Goal: Task Accomplishment & Management: Use online tool/utility

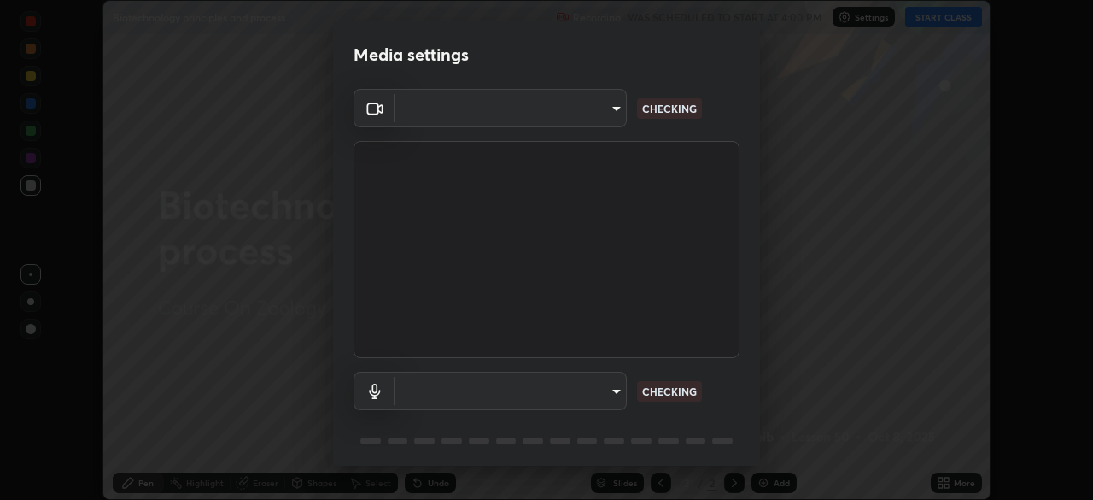
scroll to position [61, 0]
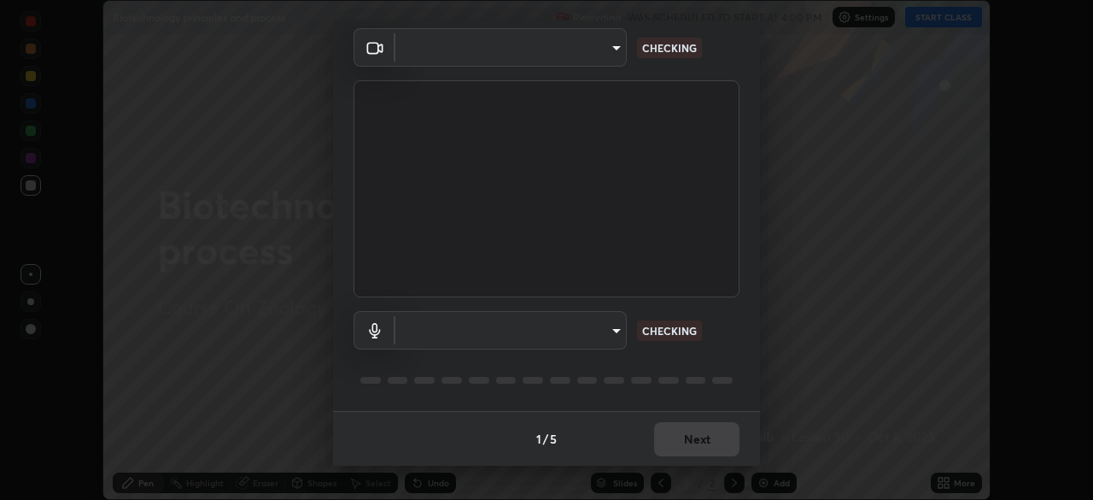
type input "846d0ba8f5080ab81b5b071cdfefeec17a04dc93fe71064fe08a1f5c66129023"
click at [699, 442] on div "1 / 5 Next" at bounding box center [546, 438] width 427 height 55
click at [711, 438] on div "1 / 5 Next" at bounding box center [546, 438] width 427 height 55
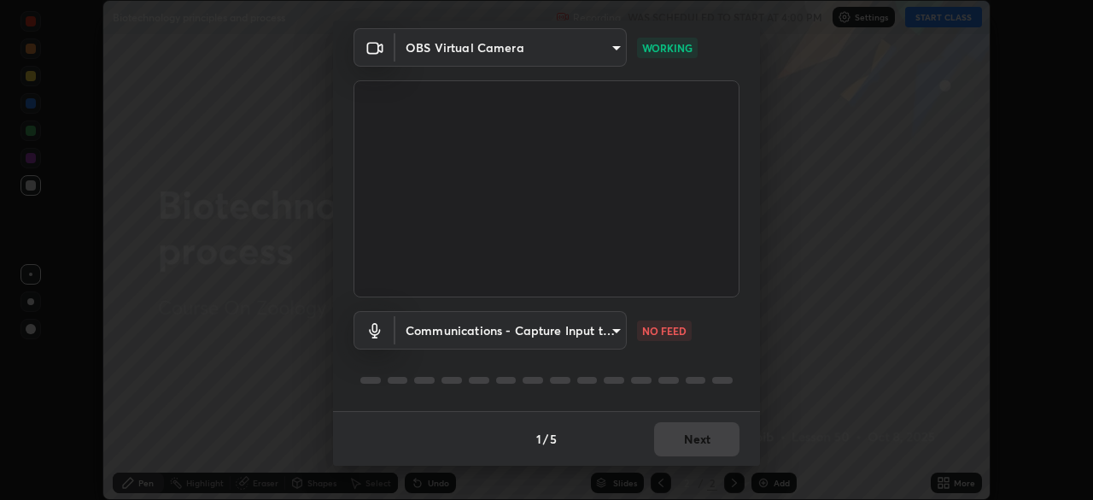
click at [609, 329] on body "Erase all Biotechnology principles and process Recording WAS SCHEDULED TO START…" at bounding box center [546, 250] width 1093 height 500
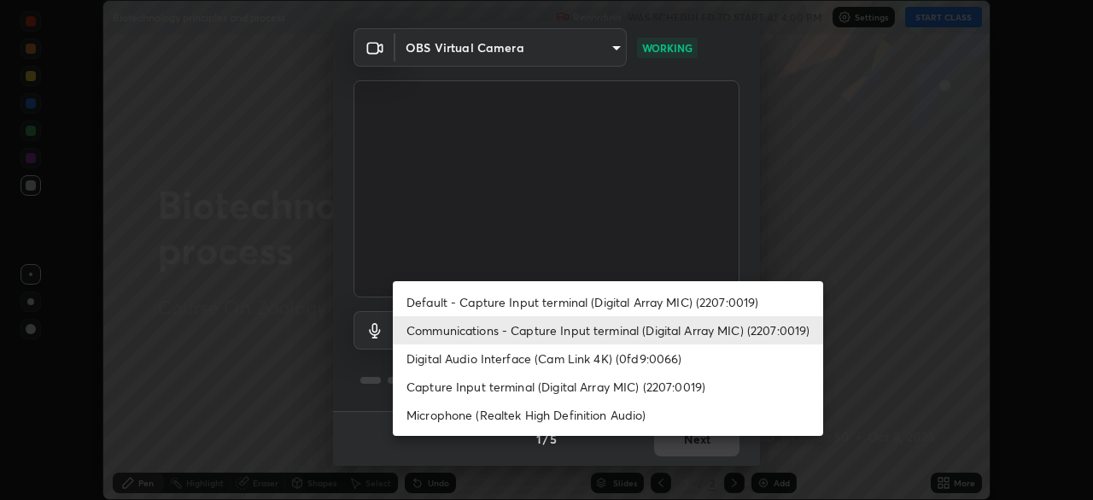
click at [600, 311] on li "Default - Capture Input terminal (Digital Array MIC) (2207:0019)" at bounding box center [608, 302] width 430 height 28
type input "default"
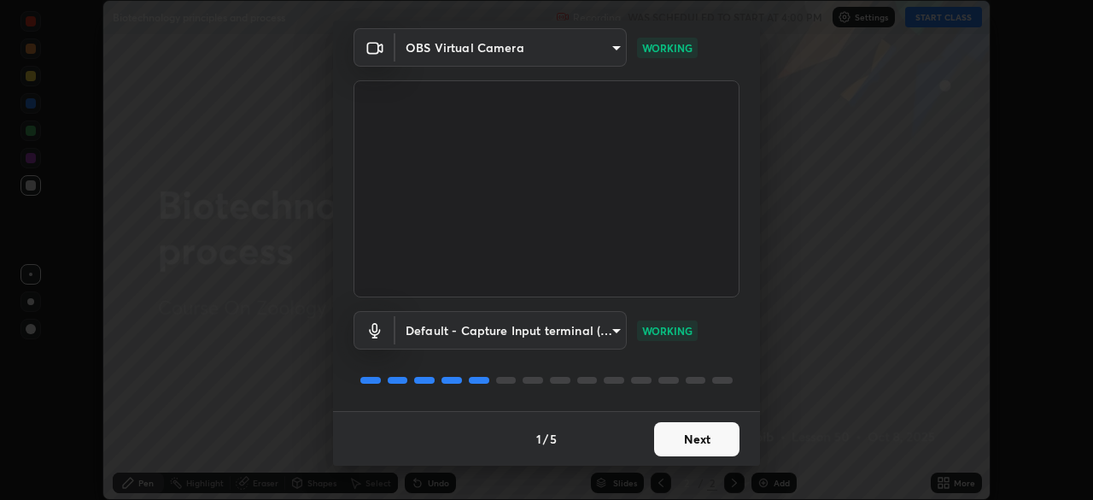
click at [687, 427] on button "Next" at bounding box center [696, 439] width 85 height 34
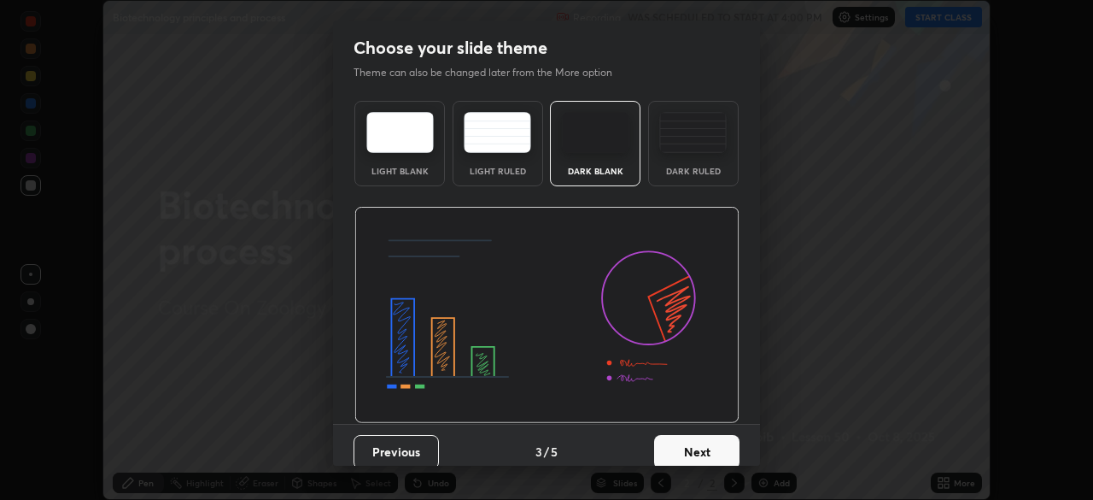
click at [711, 438] on button "Next" at bounding box center [696, 452] width 85 height 34
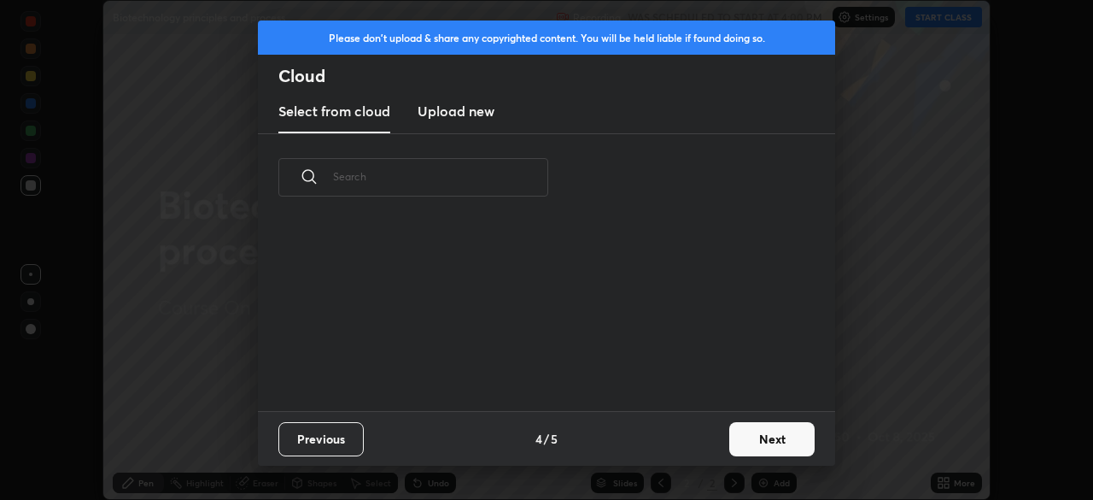
click at [730, 436] on button "Next" at bounding box center [771, 439] width 85 height 34
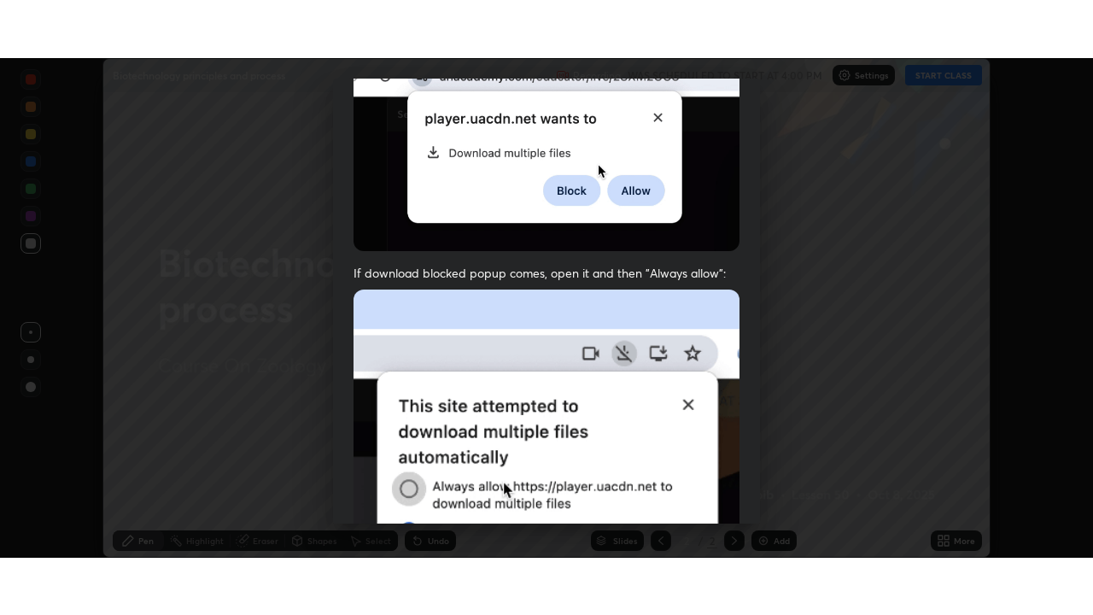
scroll to position [409, 0]
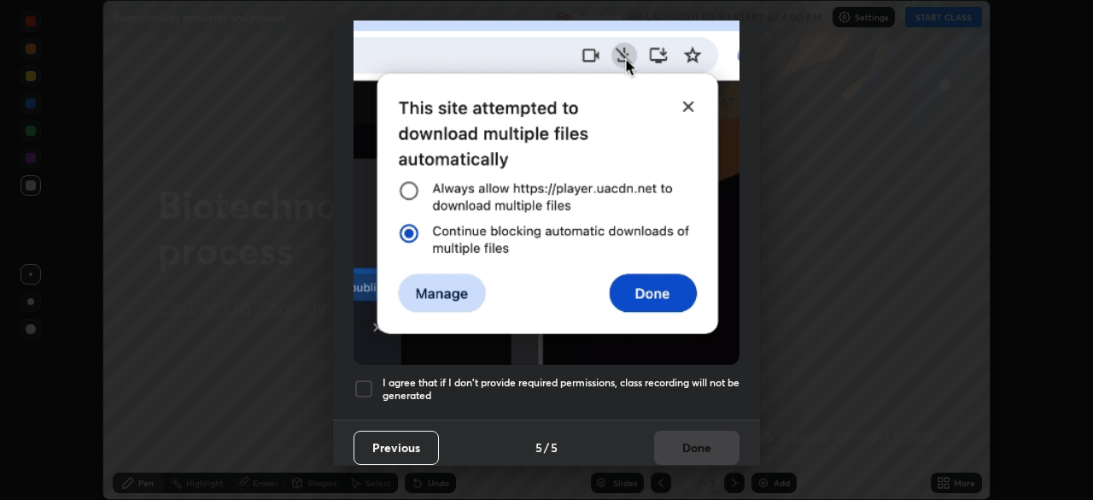
click at [709, 376] on h5 "I agree that if I don't provide required permissions, class recording will not …" at bounding box center [561, 389] width 357 height 26
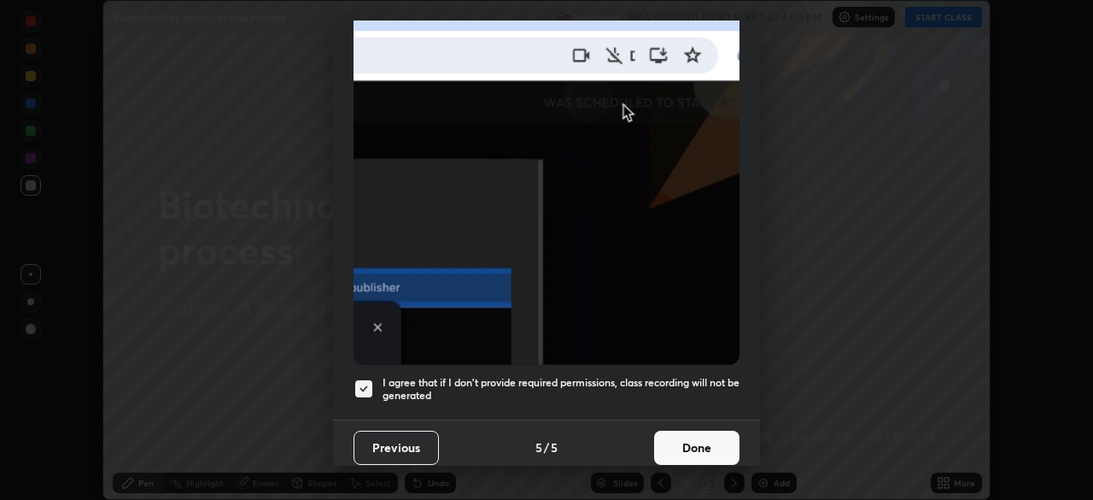
click at [703, 436] on button "Done" at bounding box center [696, 447] width 85 height 34
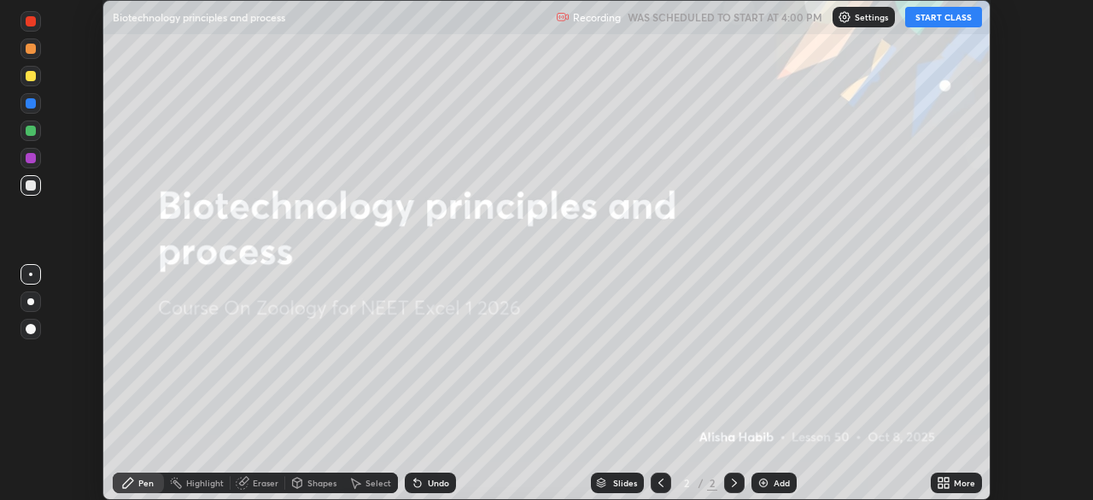
click at [956, 473] on div "More" at bounding box center [956, 482] width 51 height 20
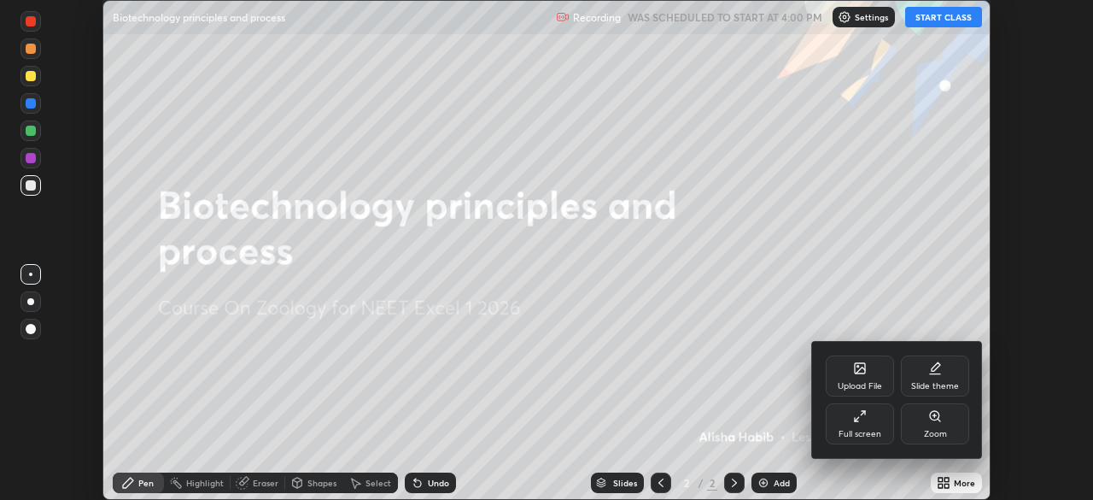
click at [855, 418] on icon at bounding box center [856, 419] width 3 height 3
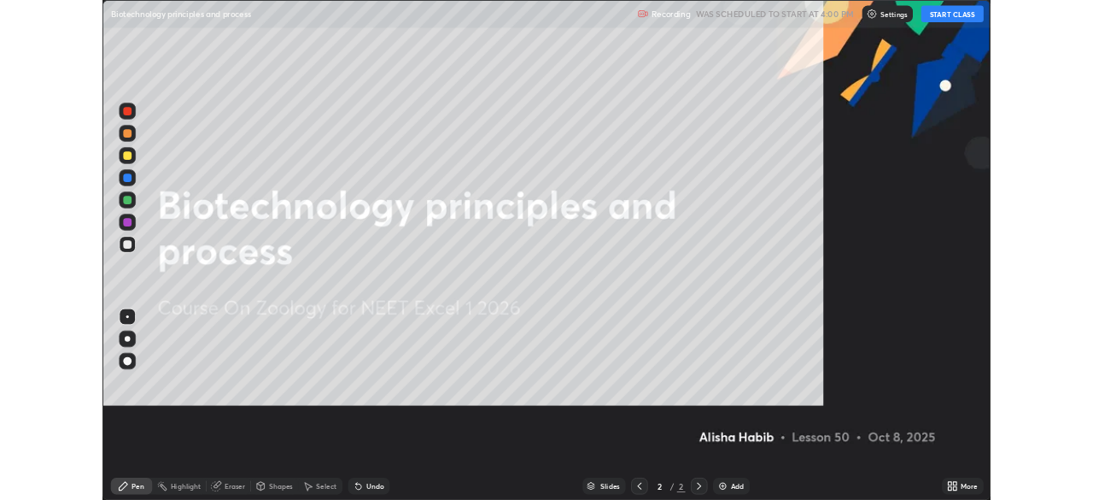
scroll to position [615, 1093]
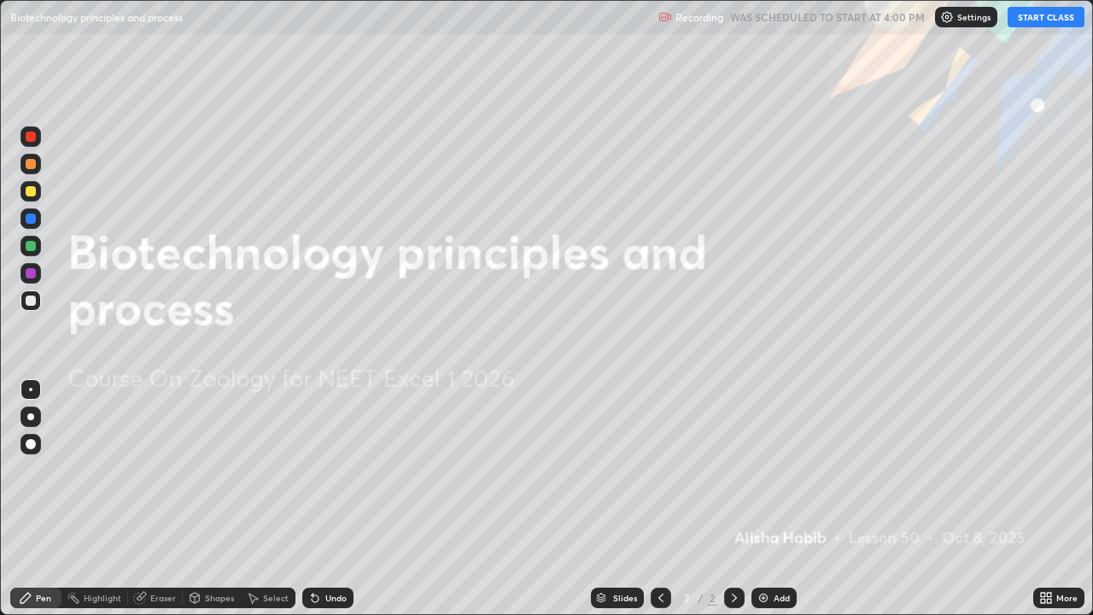
click at [1038, 10] on button "START CLASS" at bounding box center [1046, 17] width 77 height 20
click at [36, 410] on div at bounding box center [30, 416] width 20 height 20
click at [774, 499] on div "Add" at bounding box center [773, 598] width 45 height 20
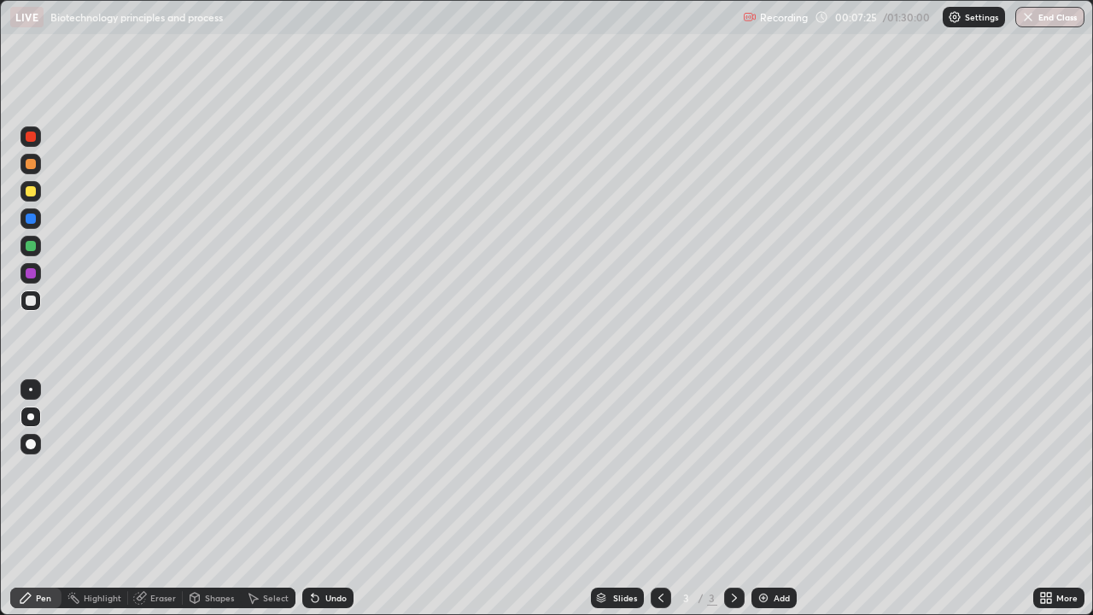
click at [201, 499] on div "Shapes" at bounding box center [212, 598] width 58 height 20
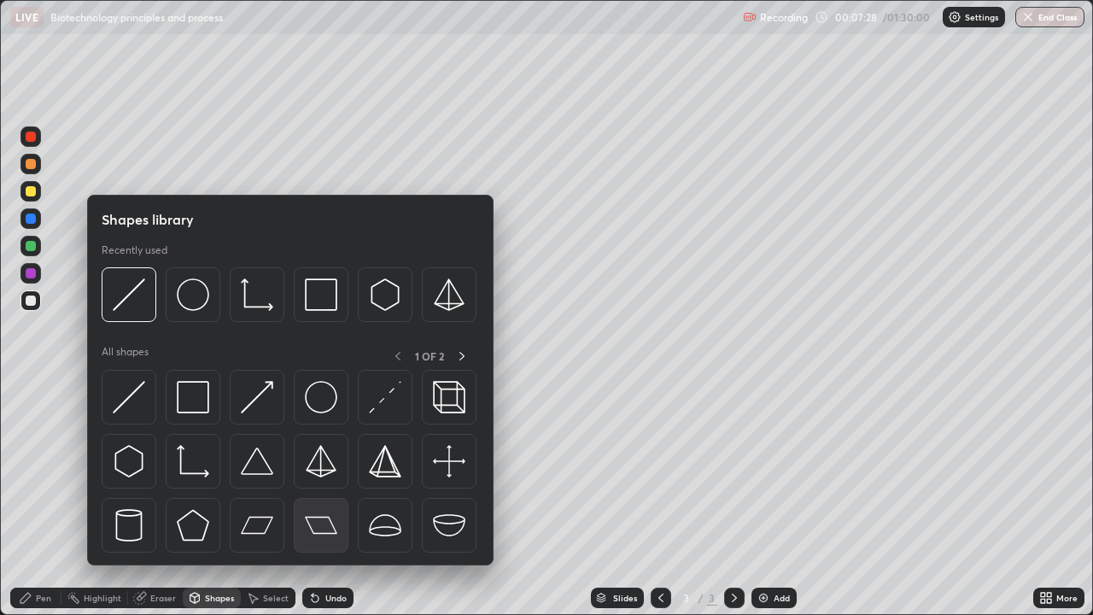
click at [325, 499] on img at bounding box center [321, 525] width 32 height 32
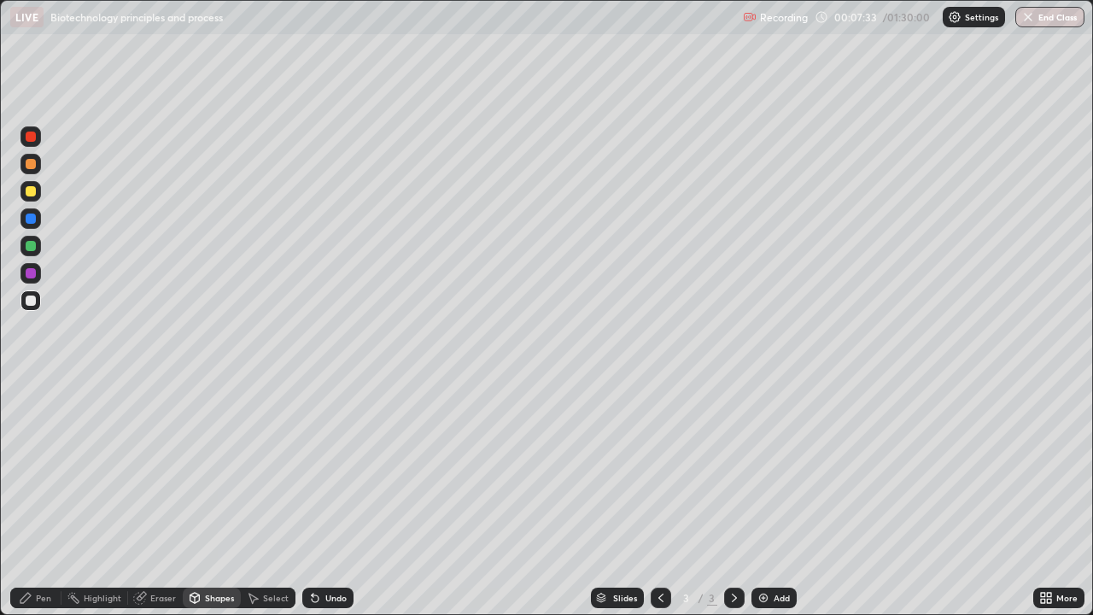
click at [35, 499] on div "Pen" at bounding box center [35, 598] width 51 height 20
click at [336, 499] on div "Undo" at bounding box center [335, 598] width 21 height 9
click at [213, 499] on div "Shapes" at bounding box center [219, 598] width 29 height 9
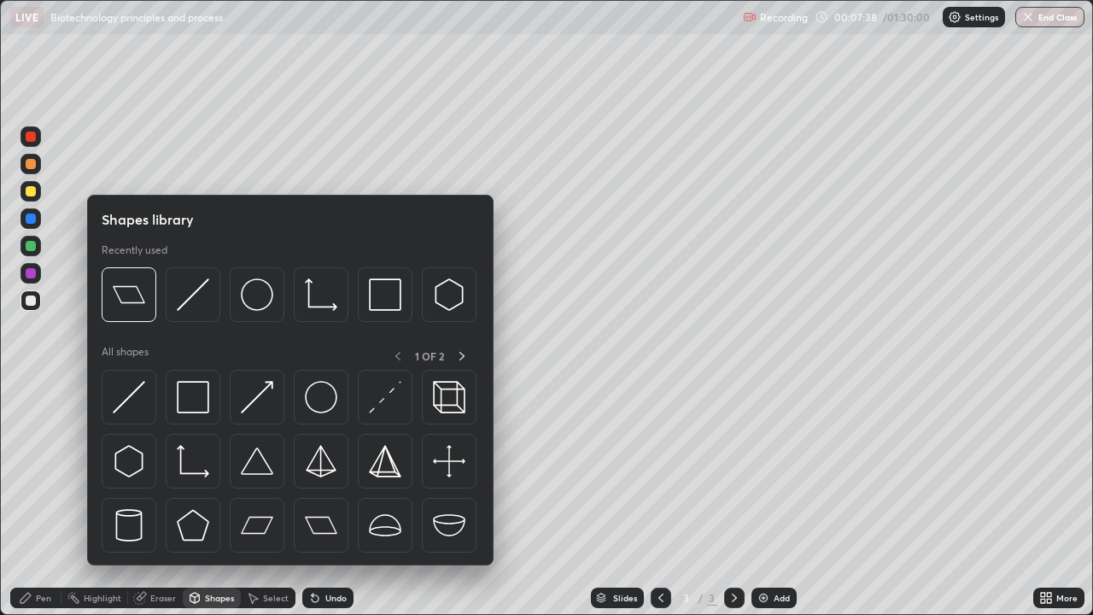
click at [47, 499] on div "Pen" at bounding box center [35, 598] width 51 height 20
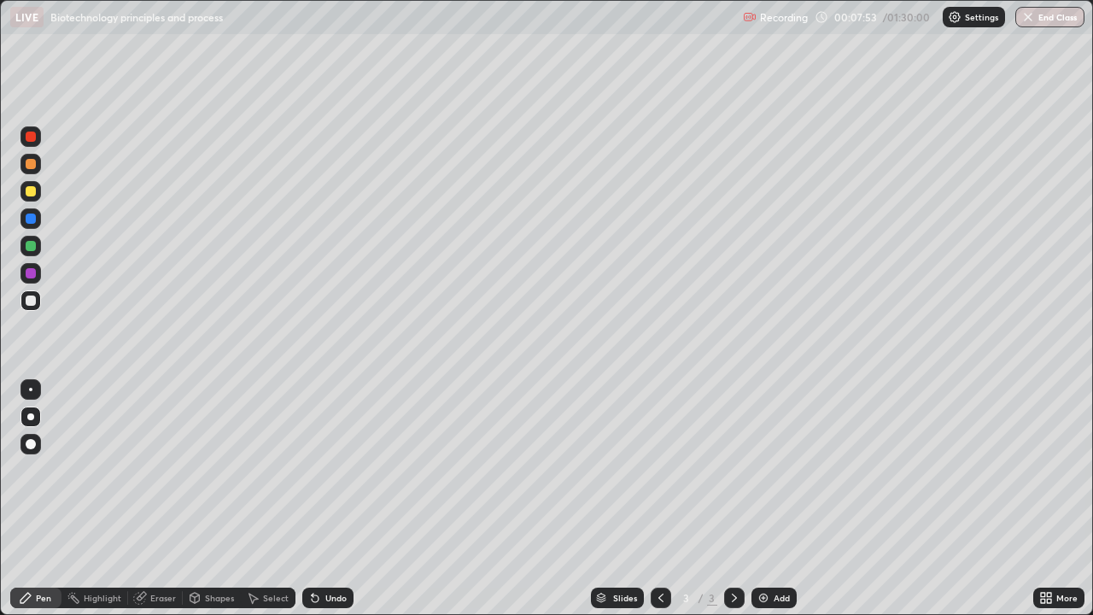
click at [205, 499] on div "Shapes" at bounding box center [219, 598] width 29 height 9
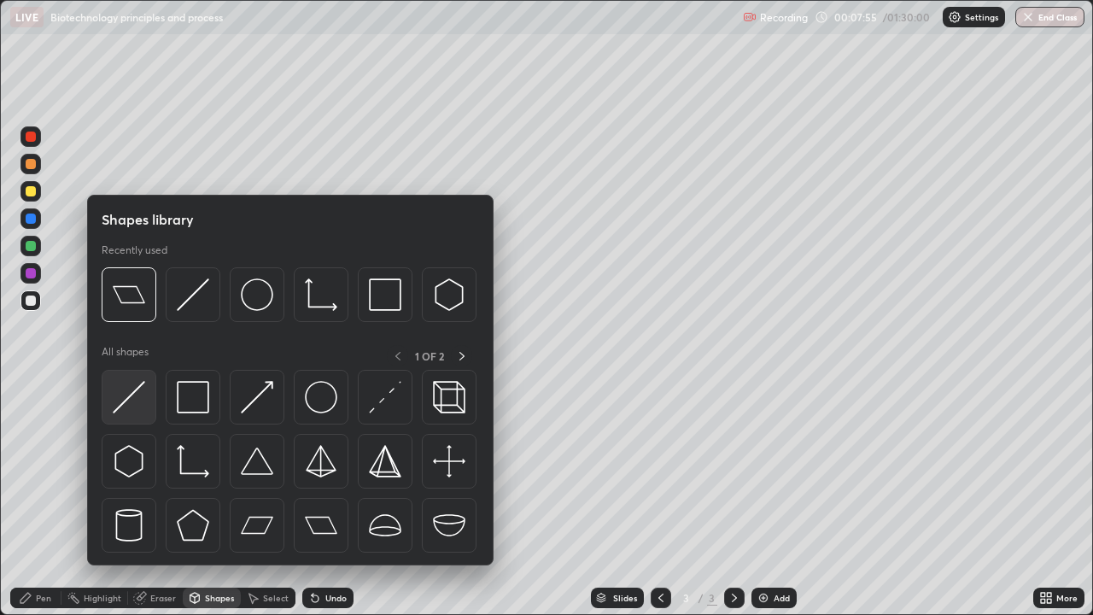
click at [145, 390] on div at bounding box center [129, 397] width 55 height 55
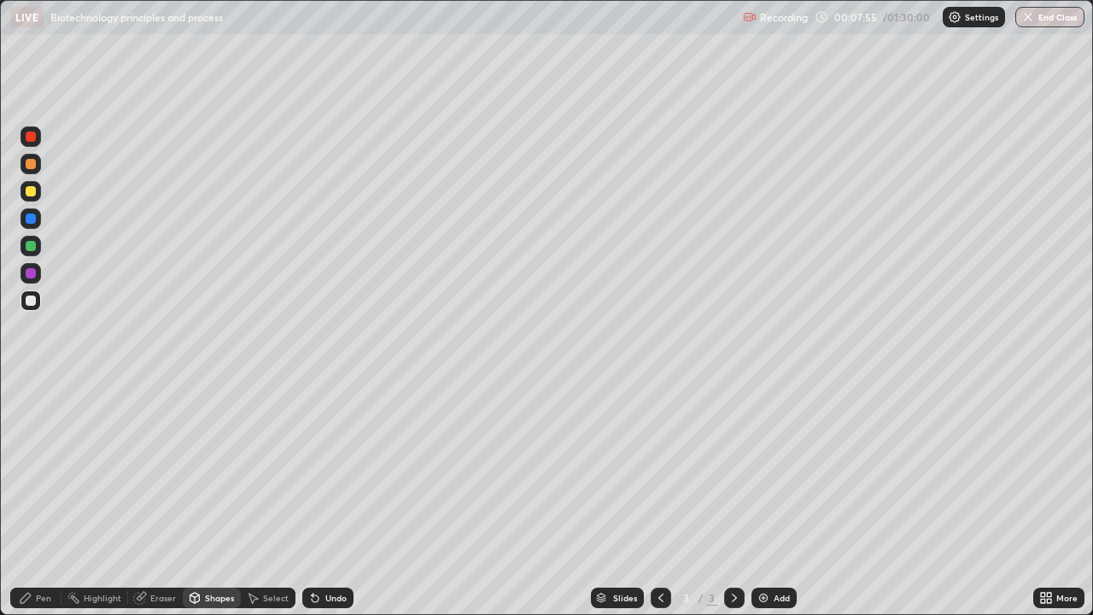
click at [30, 249] on div at bounding box center [31, 246] width 10 height 10
click at [326, 499] on div "Undo" at bounding box center [327, 598] width 51 height 20
click at [34, 499] on div "Pen" at bounding box center [35, 598] width 51 height 20
click at [325, 499] on div "Undo" at bounding box center [335, 598] width 21 height 9
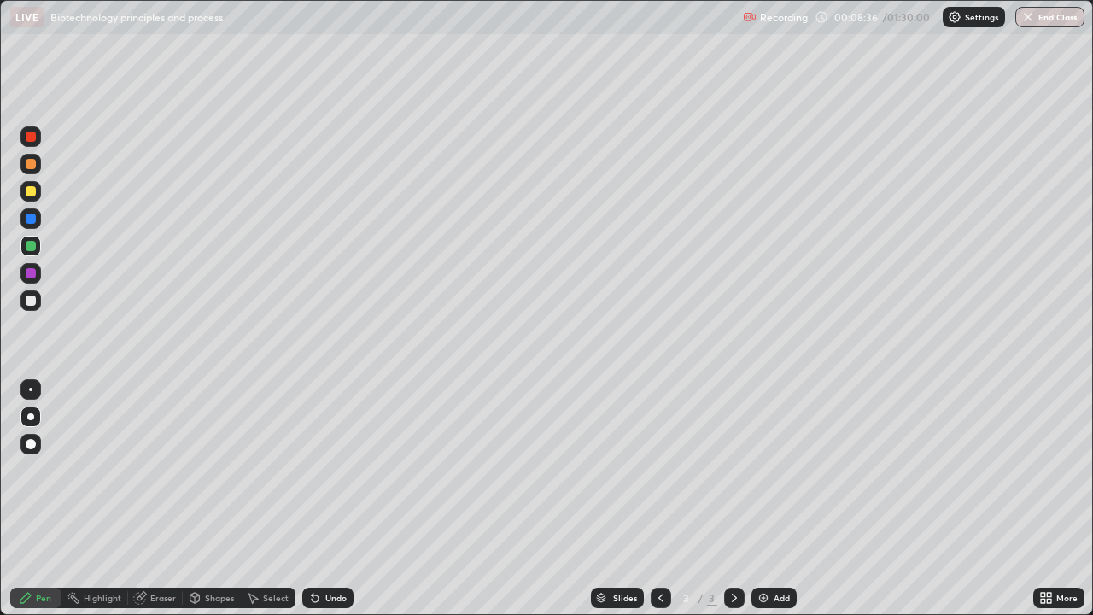
click at [321, 499] on div "Undo" at bounding box center [327, 598] width 51 height 20
click at [30, 303] on div at bounding box center [31, 300] width 10 height 10
click at [1044, 499] on icon at bounding box center [1043, 595] width 4 height 4
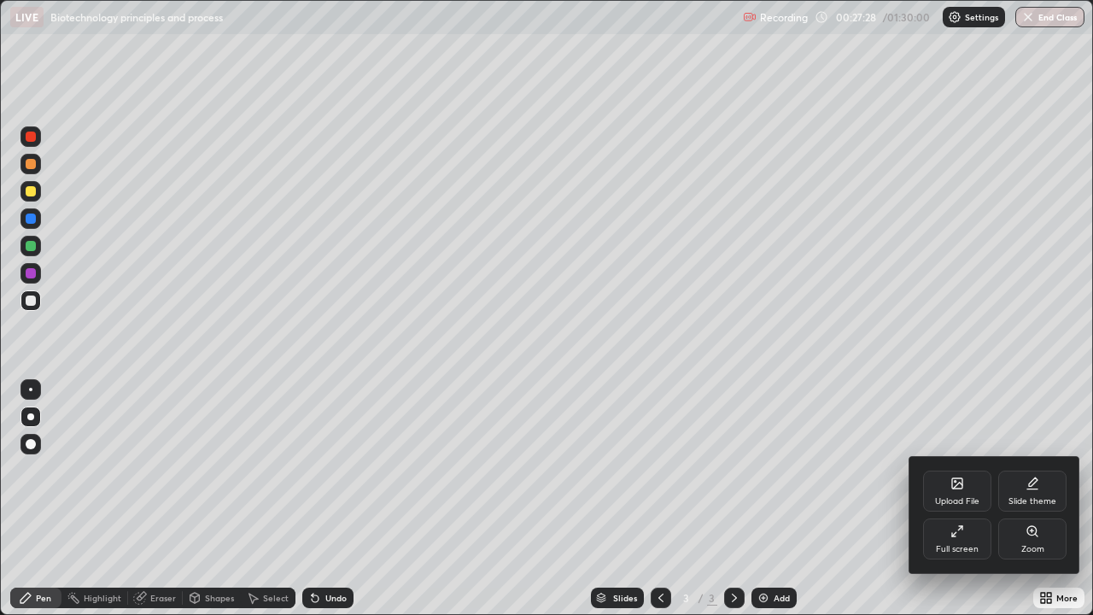
click at [963, 499] on div "Full screen" at bounding box center [957, 549] width 43 height 9
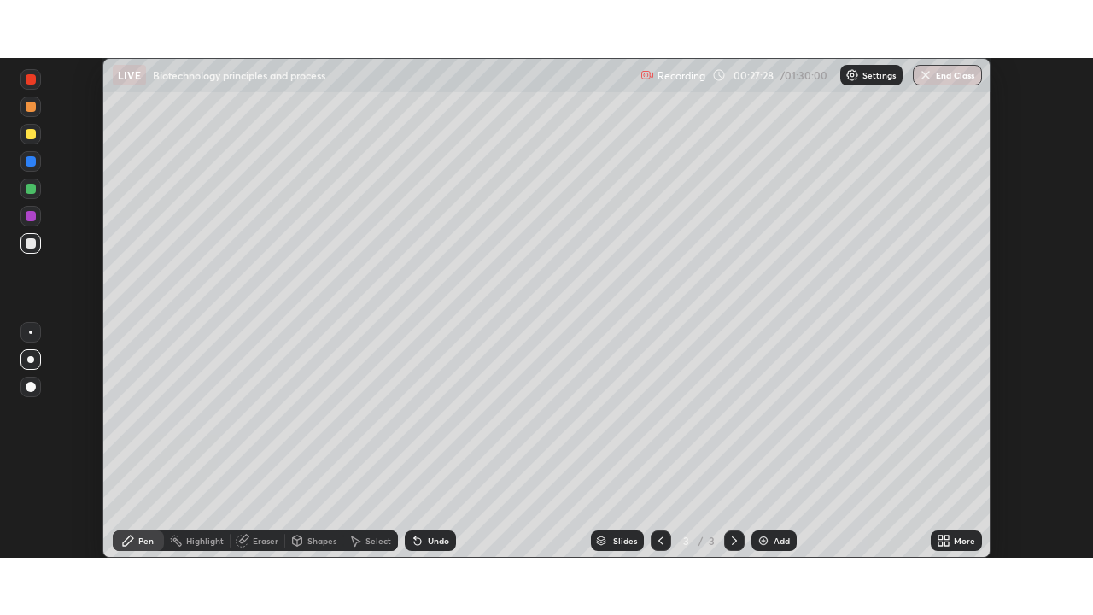
scroll to position [84898, 84304]
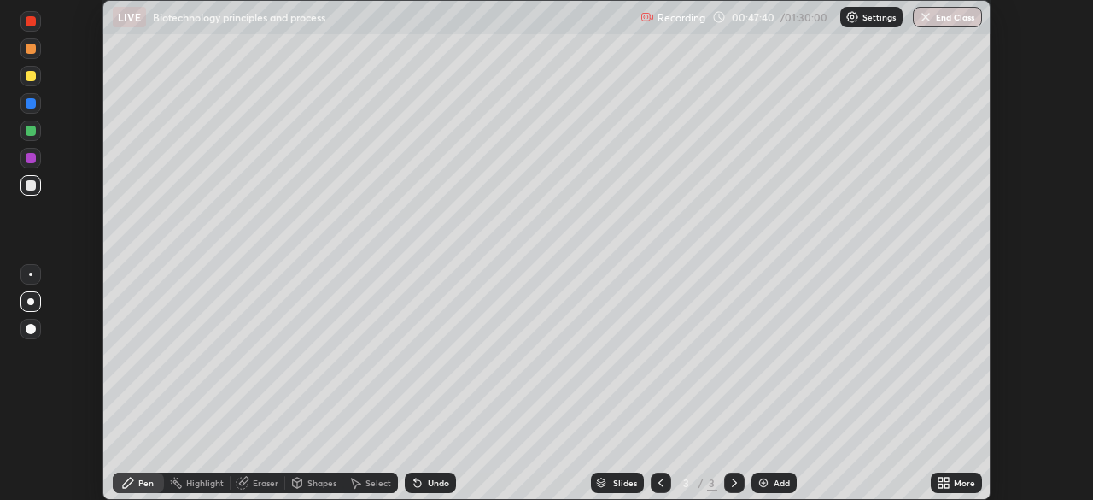
click at [944, 482] on icon at bounding box center [944, 483] width 14 height 14
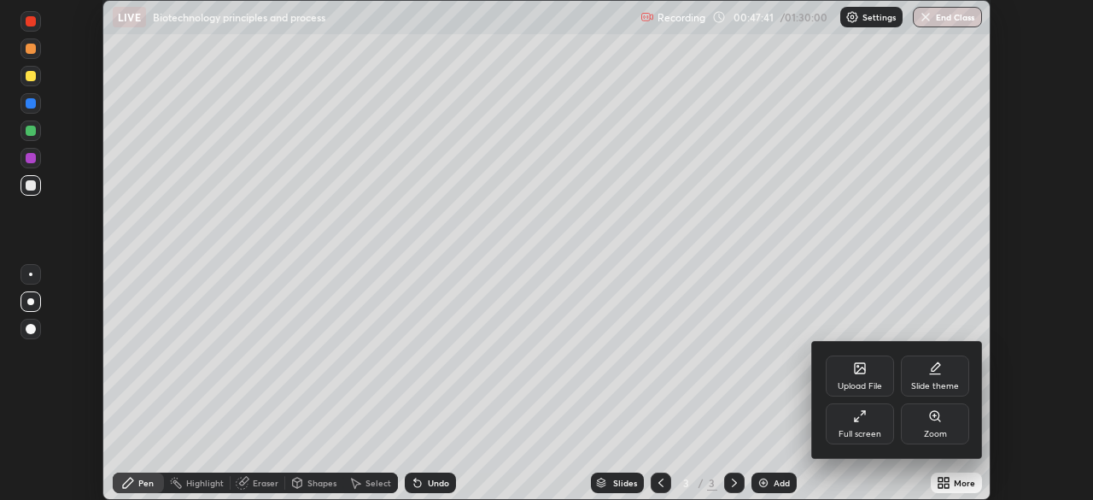
click at [859, 424] on div "Full screen" at bounding box center [860, 423] width 68 height 41
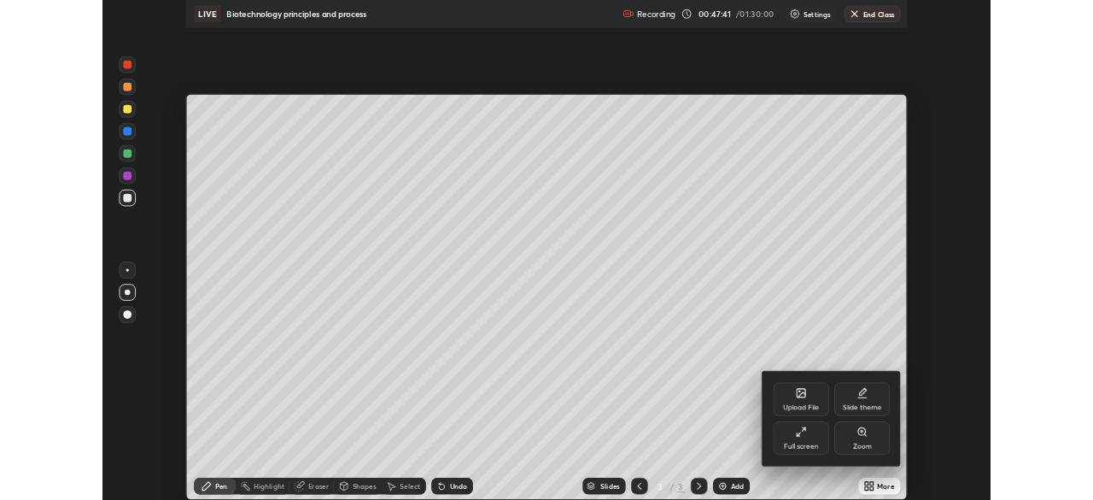
scroll to position [615, 1093]
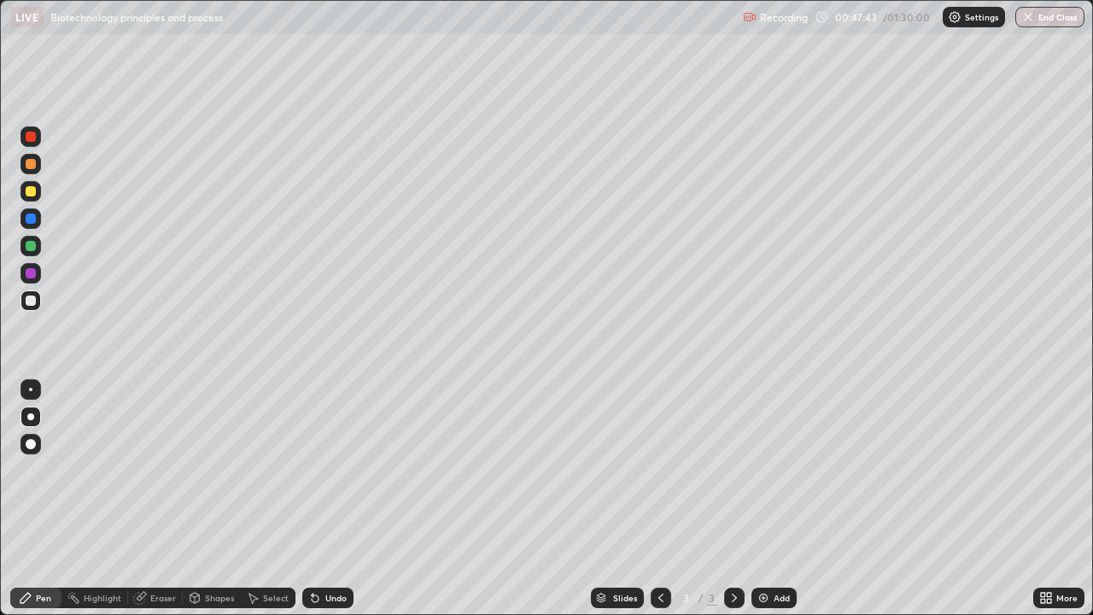
click at [773, 499] on div "Add" at bounding box center [773, 598] width 45 height 20
click at [158, 499] on div "Eraser" at bounding box center [163, 598] width 26 height 9
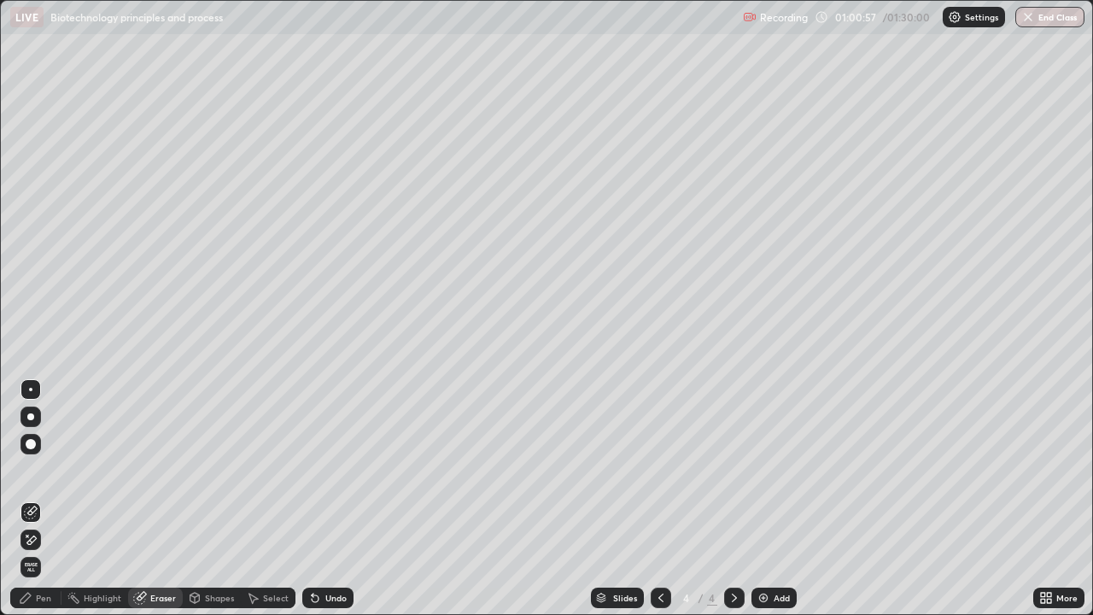
click at [27, 499] on icon at bounding box center [27, 536] width 2 height 2
click at [32, 499] on span "Erase all" at bounding box center [30, 567] width 19 height 10
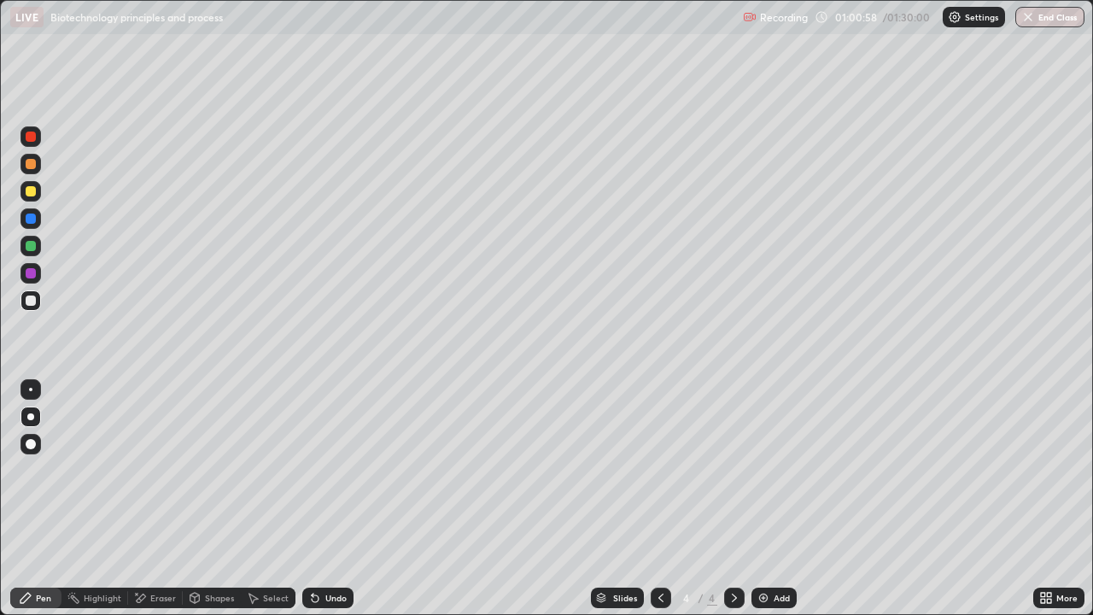
click at [42, 499] on div "Pen" at bounding box center [43, 598] width 15 height 9
click at [37, 164] on div at bounding box center [30, 164] width 20 height 20
click at [38, 300] on div at bounding box center [30, 300] width 20 height 20
click at [10, 499] on div "Erase all" at bounding box center [30, 307] width 41 height 547
click at [26, 499] on div at bounding box center [30, 478] width 27 height 205
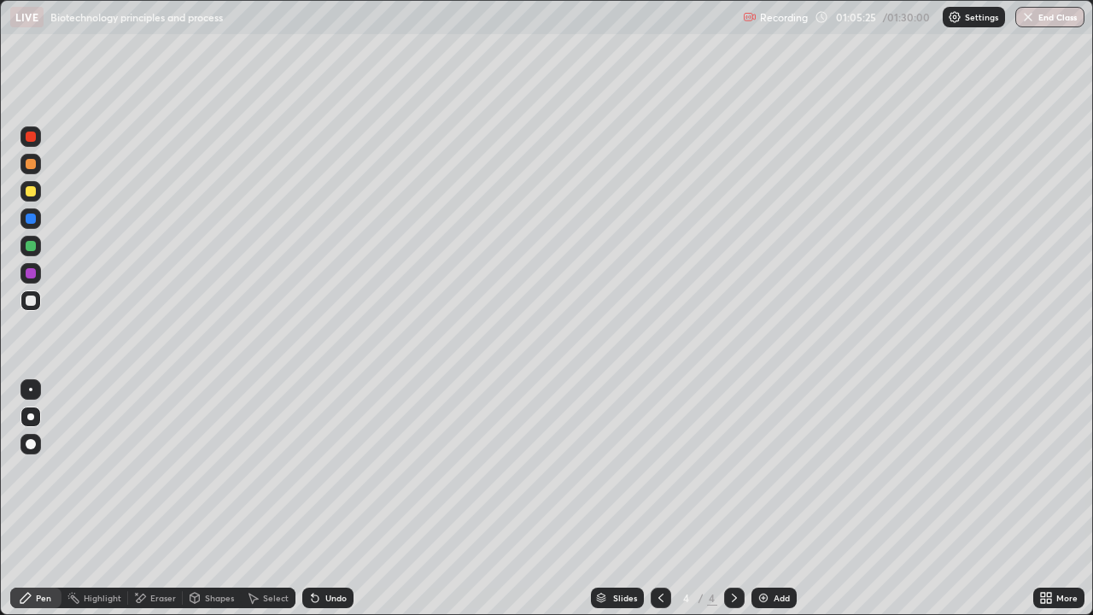
click at [32, 164] on div at bounding box center [31, 164] width 10 height 10
click at [37, 299] on div at bounding box center [30, 300] width 20 height 20
click at [37, 275] on div at bounding box center [30, 273] width 20 height 20
click at [38, 302] on div at bounding box center [30, 300] width 20 height 20
click at [327, 499] on div "Undo" at bounding box center [335, 598] width 21 height 9
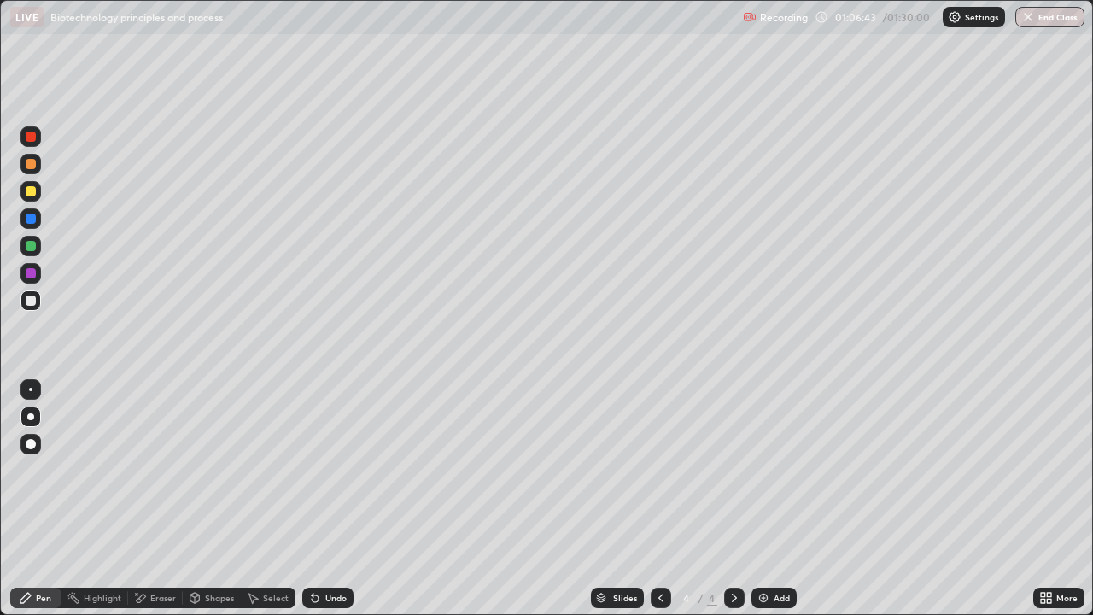
click at [330, 499] on div "Undo" at bounding box center [335, 598] width 21 height 9
click at [38, 276] on div at bounding box center [30, 273] width 20 height 20
click at [38, 250] on div at bounding box center [30, 246] width 20 height 20
click at [330, 499] on div "Undo" at bounding box center [335, 598] width 21 height 9
click at [331, 499] on div "Undo" at bounding box center [327, 598] width 51 height 20
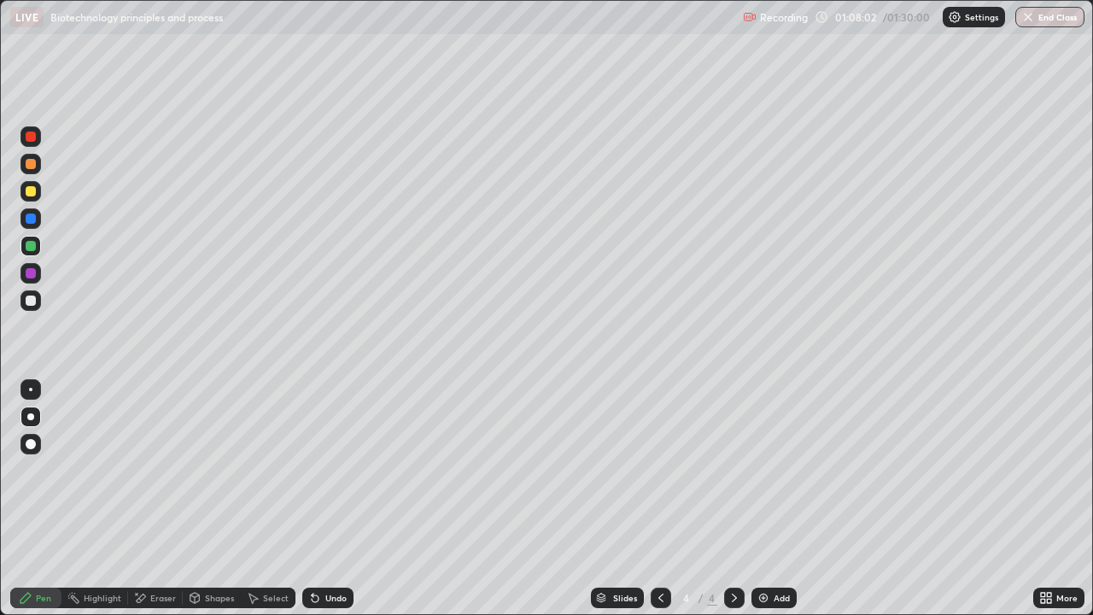
click at [332, 499] on div "Undo" at bounding box center [327, 598] width 51 height 20
click at [34, 305] on div at bounding box center [31, 300] width 10 height 10
click at [32, 161] on div at bounding box center [31, 164] width 10 height 10
click at [335, 499] on div "Undo" at bounding box center [335, 598] width 21 height 9
click at [32, 305] on div at bounding box center [31, 300] width 10 height 10
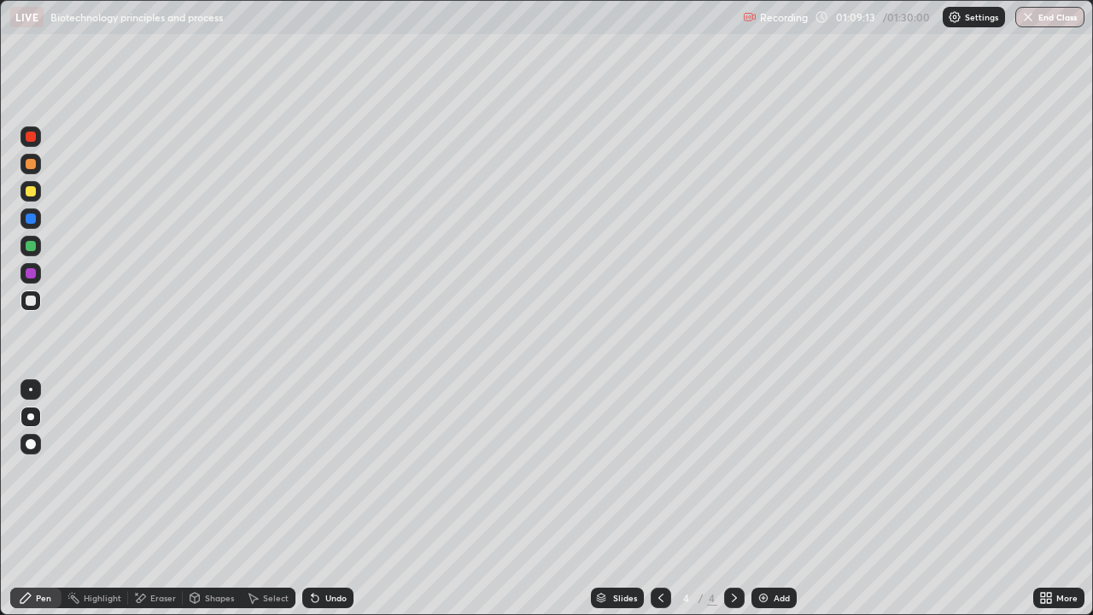
click at [31, 272] on div at bounding box center [31, 273] width 10 height 10
click at [32, 225] on div at bounding box center [30, 218] width 20 height 20
click at [892, 499] on div "Slides 4 / 4 Add" at bounding box center [694, 598] width 680 height 34
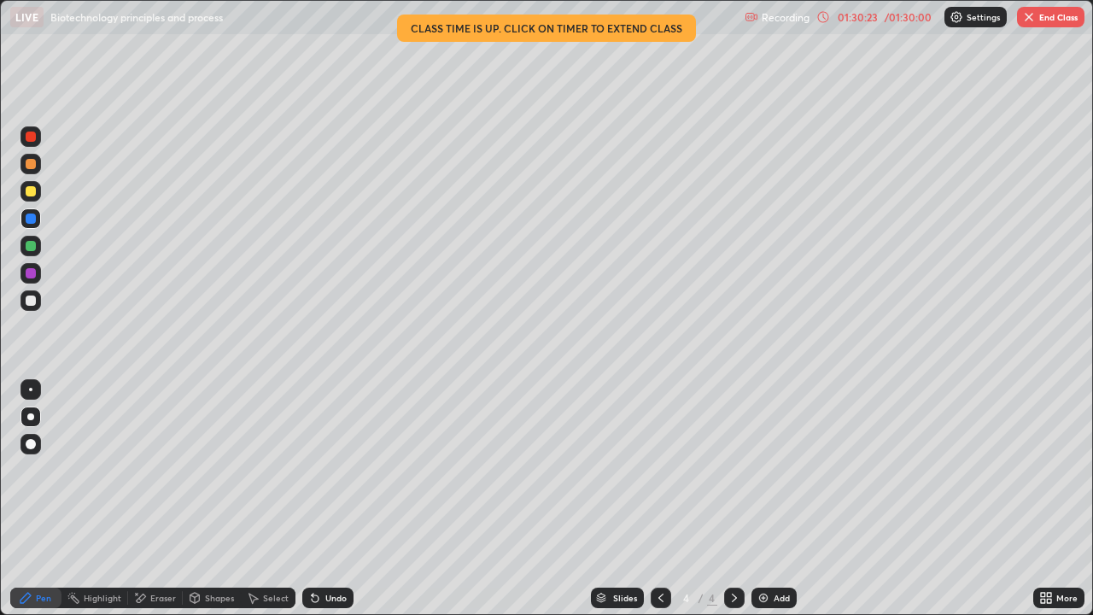
click at [821, 13] on icon at bounding box center [823, 17] width 14 height 14
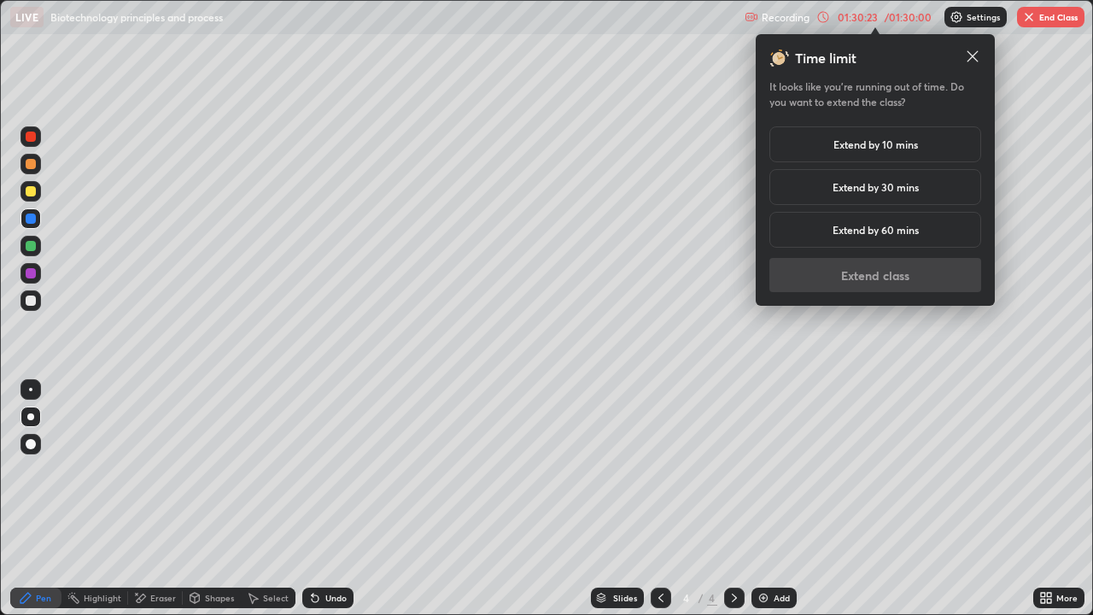
click at [909, 142] on h5 "Extend by 10 mins" at bounding box center [875, 144] width 85 height 15
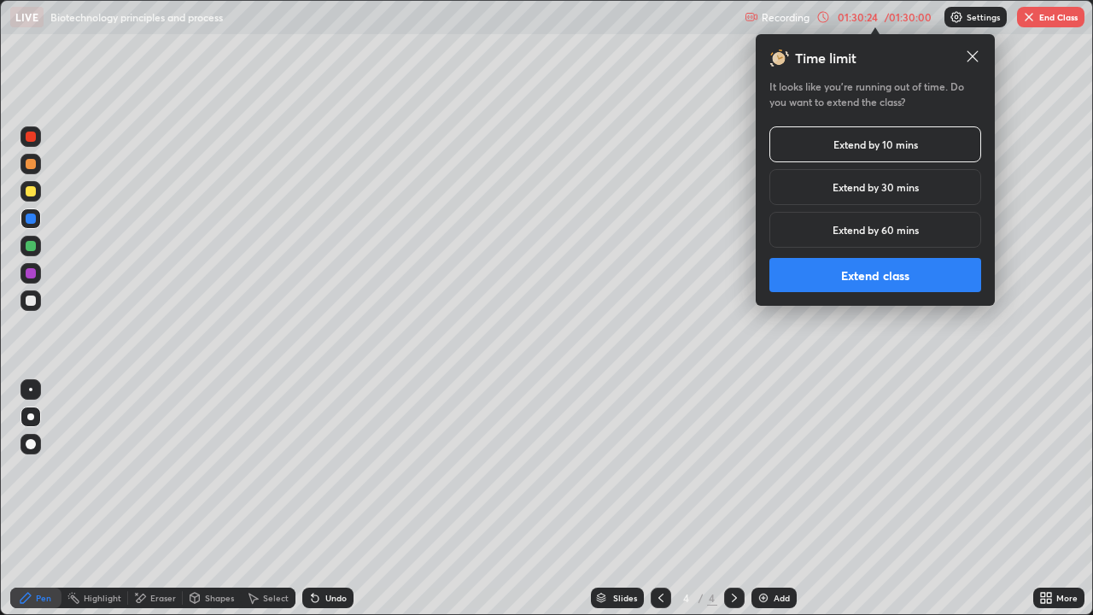
click at [913, 187] on h5 "Extend by 30 mins" at bounding box center [876, 186] width 86 height 15
click at [898, 267] on button "Extend class" at bounding box center [875, 275] width 212 height 34
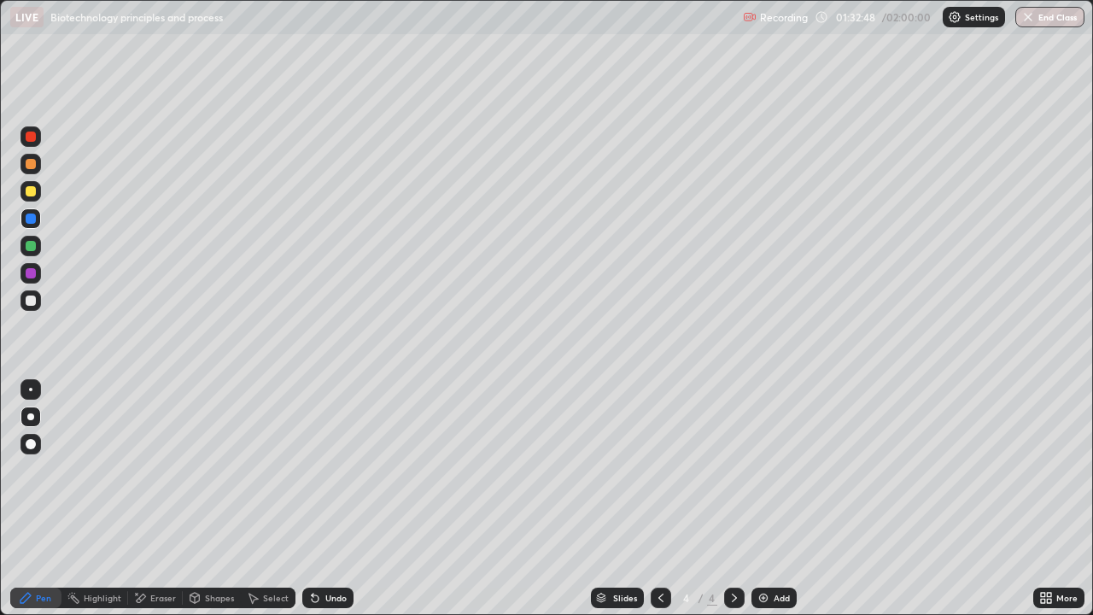
click at [766, 499] on img at bounding box center [764, 598] width 14 height 14
click at [652, 499] on div at bounding box center [661, 598] width 20 height 34
click at [733, 499] on icon at bounding box center [735, 598] width 14 height 14
click at [823, 16] on icon at bounding box center [823, 17] width 14 height 14
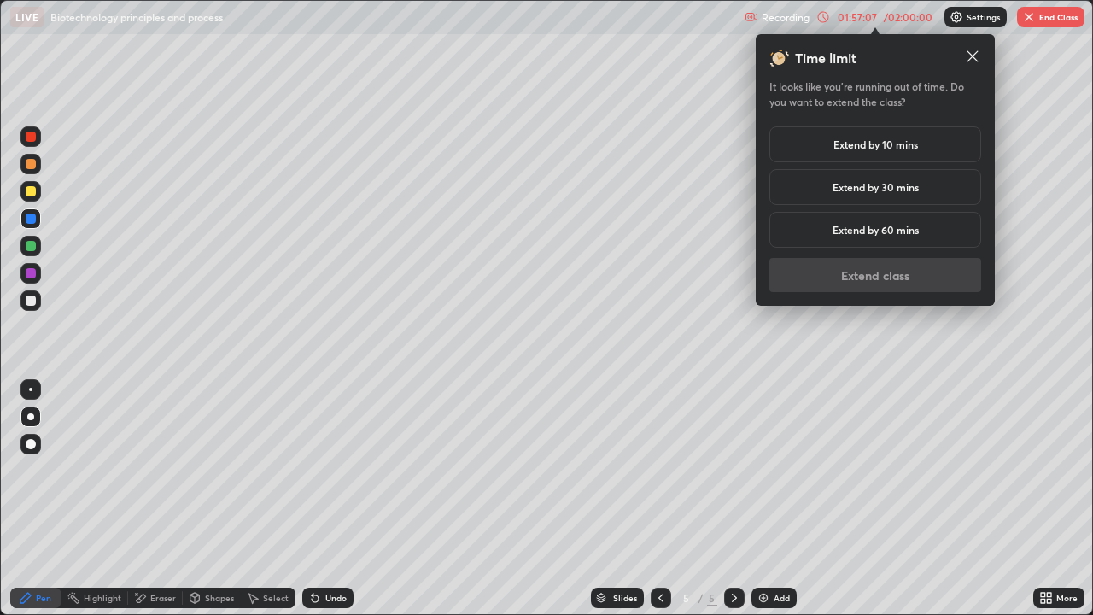
click at [920, 143] on div "Extend by 10 mins" at bounding box center [875, 144] width 212 height 36
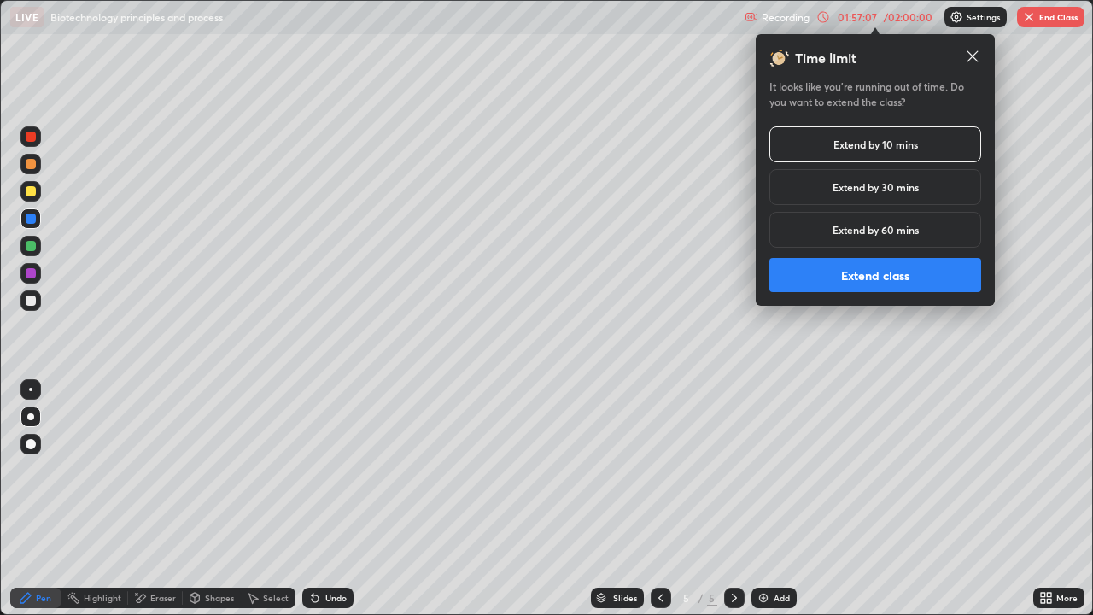
click at [939, 280] on button "Extend class" at bounding box center [875, 275] width 212 height 34
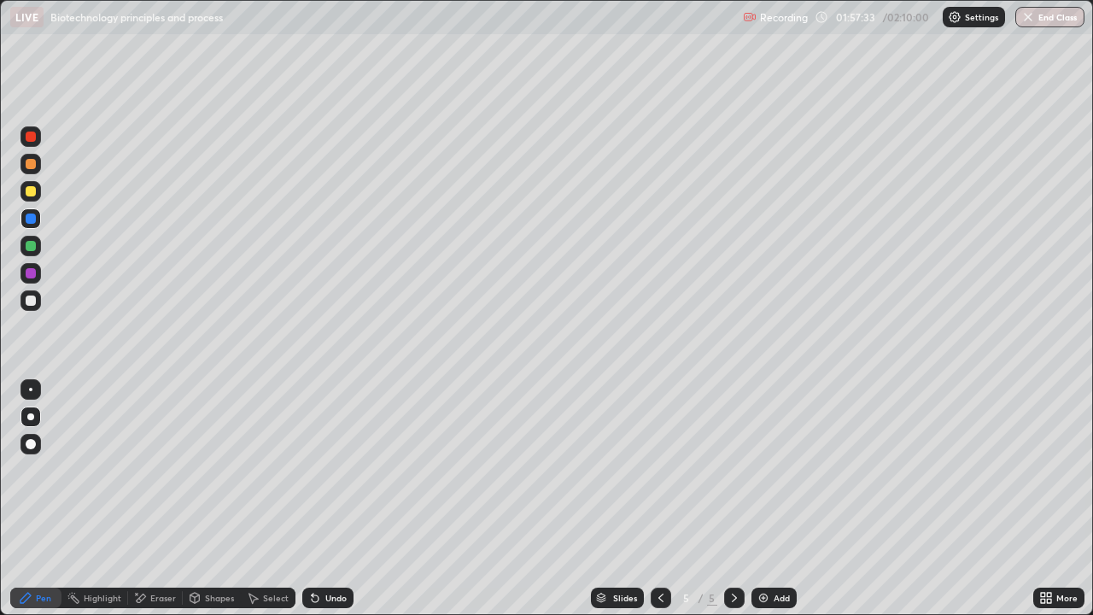
click at [775, 499] on div "Add" at bounding box center [773, 598] width 45 height 20
click at [211, 499] on div "Shapes" at bounding box center [212, 598] width 58 height 20
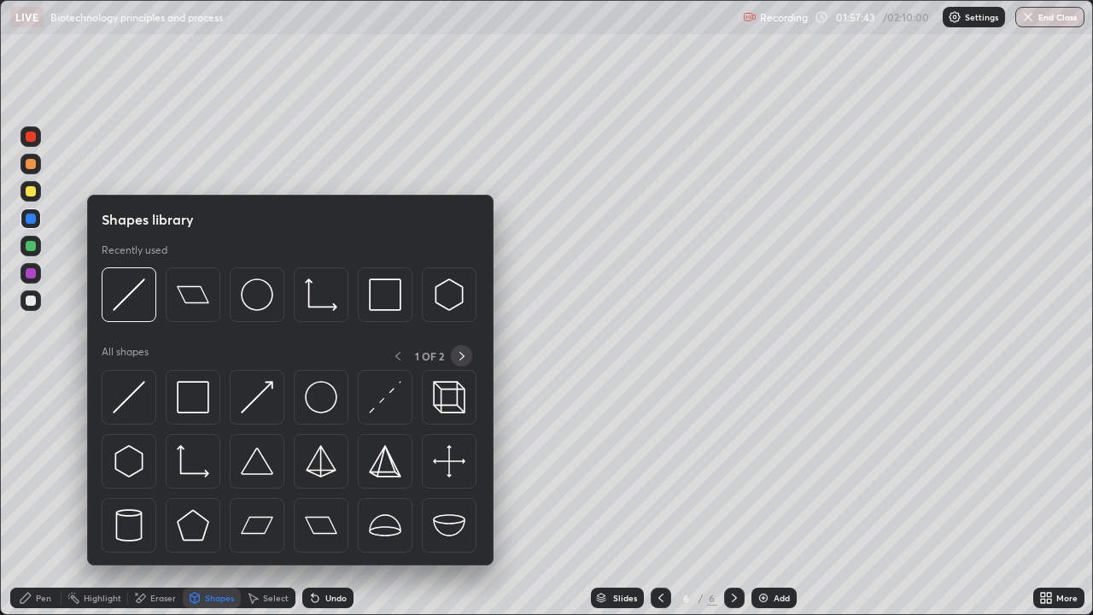
click at [461, 355] on icon at bounding box center [462, 356] width 14 height 14
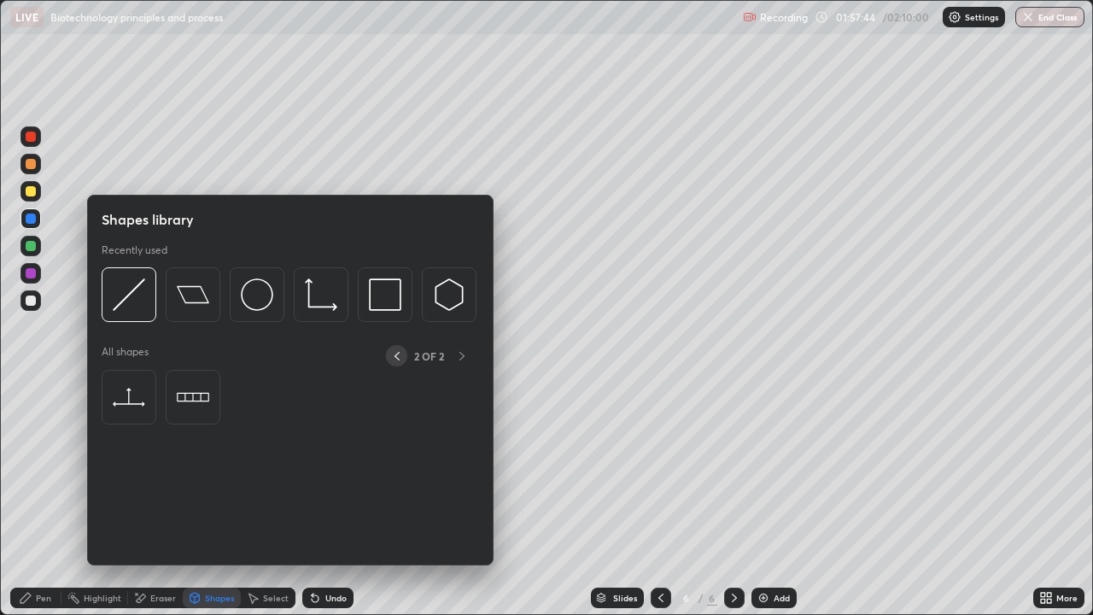
click at [396, 355] on icon at bounding box center [397, 356] width 14 height 14
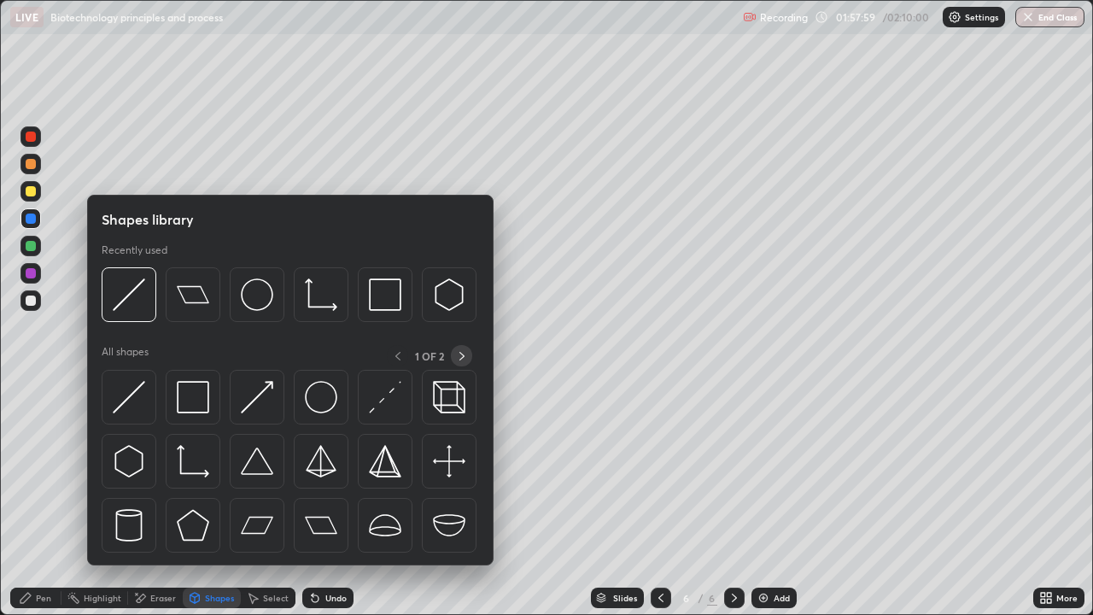
click at [461, 355] on icon at bounding box center [462, 356] width 14 height 14
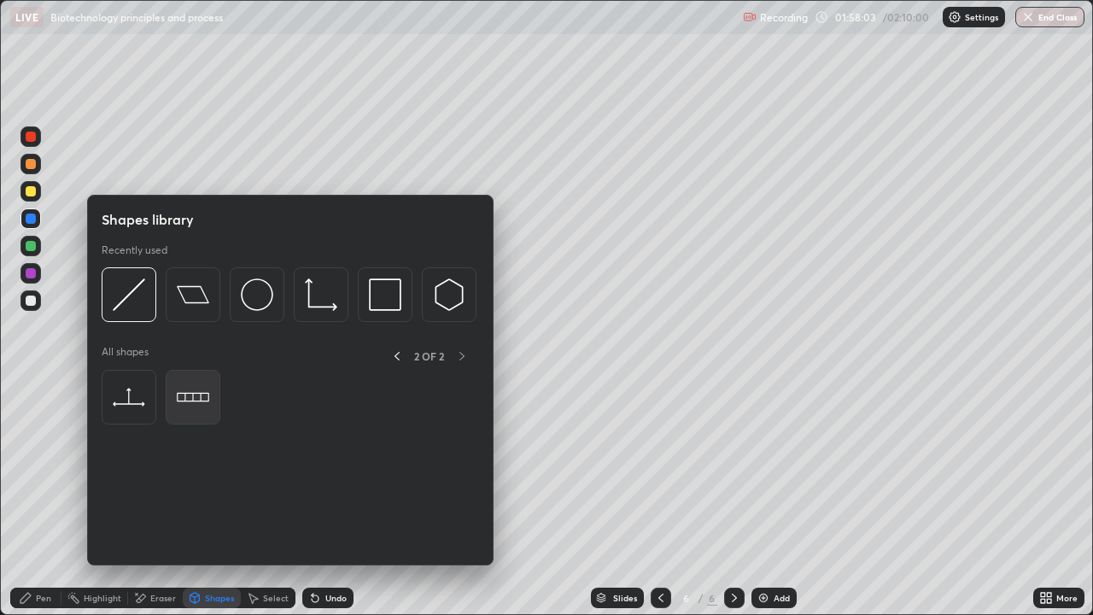
click at [190, 394] on img at bounding box center [193, 397] width 32 height 32
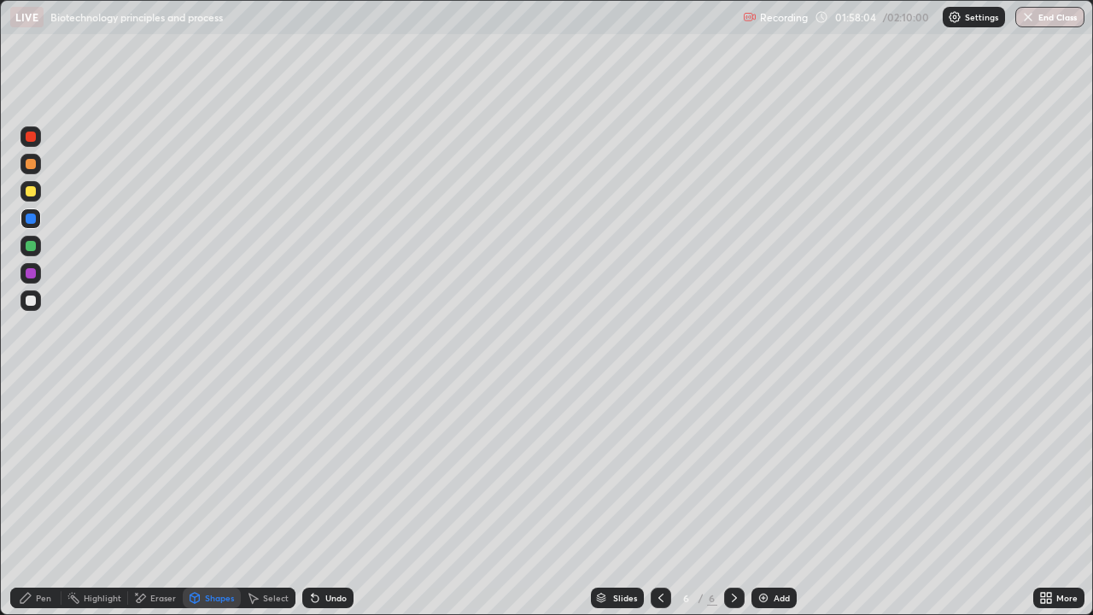
click at [36, 499] on div "Pen" at bounding box center [35, 598] width 51 height 20
click at [1049, 499] on icon at bounding box center [1049, 601] width 4 height 4
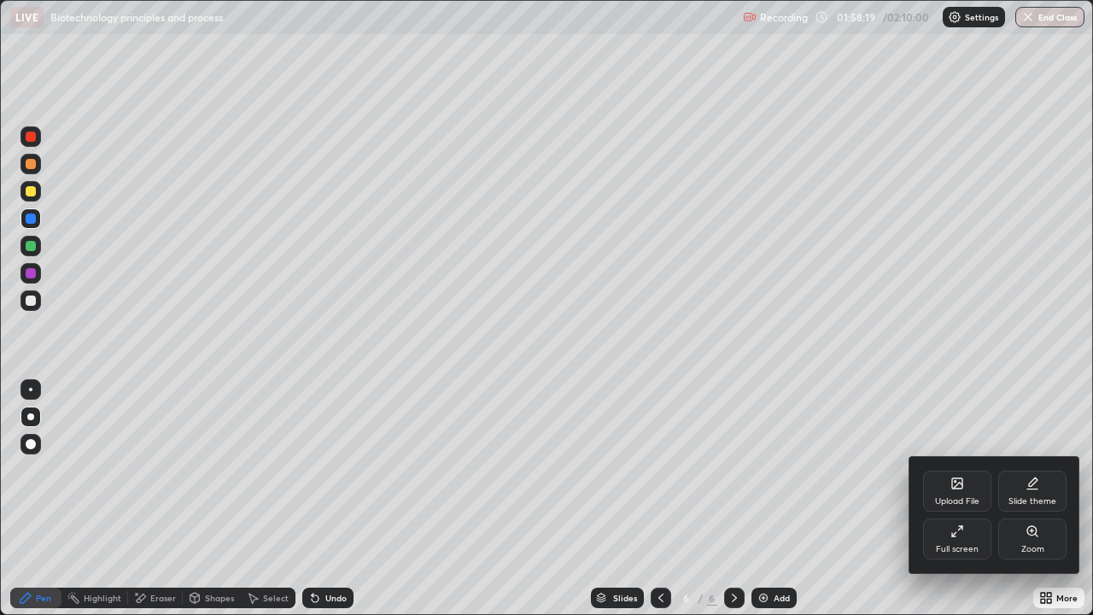
click at [943, 499] on div "Full screen" at bounding box center [957, 538] width 68 height 41
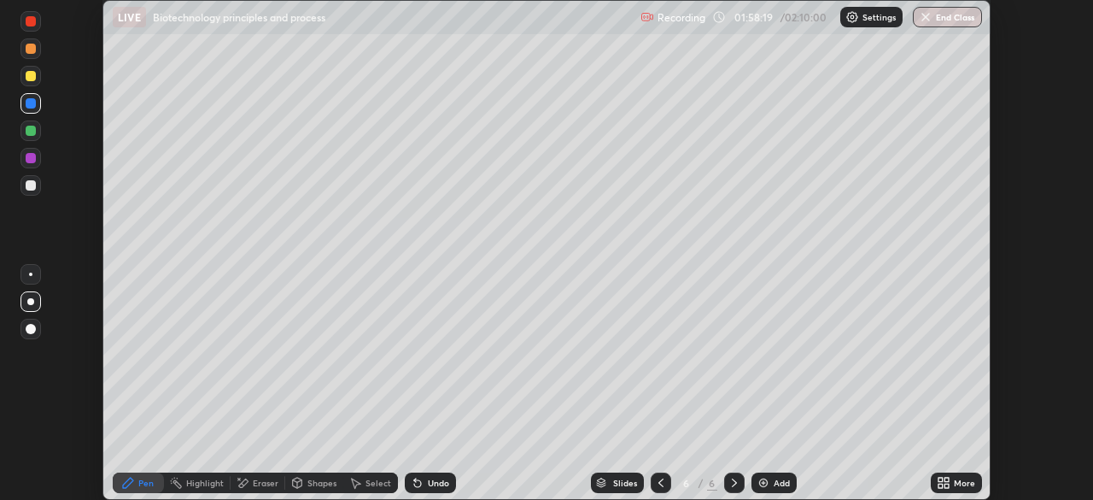
scroll to position [84898, 84304]
click at [939, 21] on button "End Class" at bounding box center [948, 17] width 67 height 20
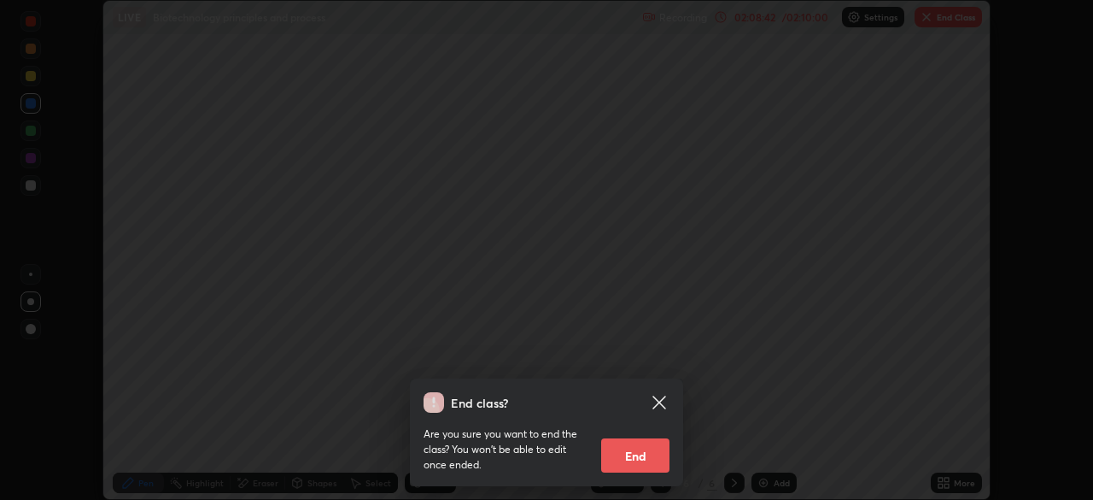
click at [649, 452] on button "End" at bounding box center [635, 455] width 68 height 34
